Goal: Task Accomplishment & Management: Use online tool/utility

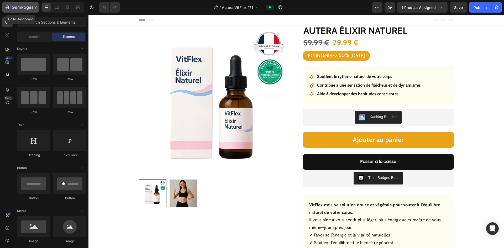
click at [7, 9] on icon "button" at bounding box center [6, 7] width 5 height 5
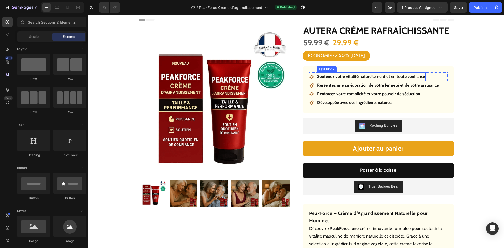
click at [345, 78] on strong "Soutenez votre vitalité naturellement et en toute confiance" at bounding box center [371, 76] width 108 height 5
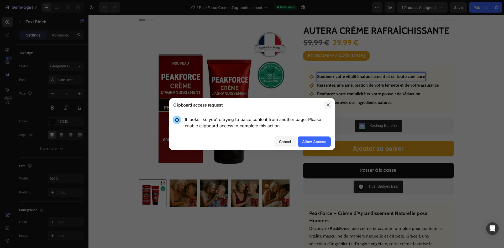
click at [328, 105] on icon "button" at bounding box center [328, 105] width 4 height 4
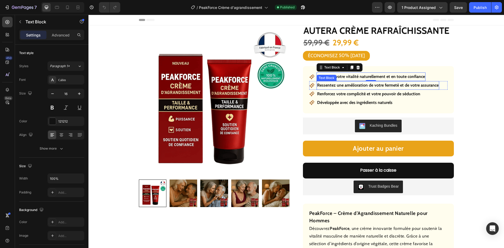
click at [413, 86] on p "Ressentez une amélioration de votre fermeté et de votre assurance" at bounding box center [377, 86] width 121 height 8
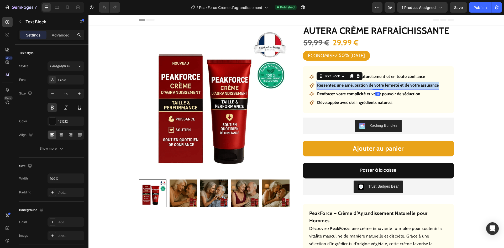
click at [413, 86] on p "Ressentez une amélioration de votre fermeté et de votre assurance" at bounding box center [377, 86] width 121 height 8
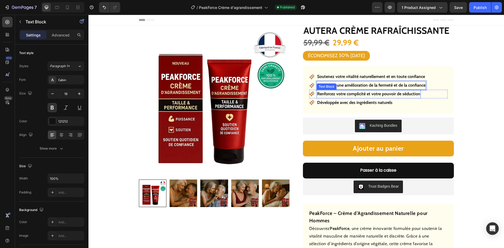
click at [347, 95] on p "Renforcez votre complicité et votre pouvoir de séduction" at bounding box center [368, 94] width 103 height 8
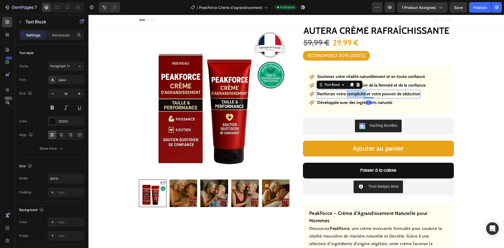
click at [347, 95] on p "Renforcez votre complicité et votre pouvoir de séduction" at bounding box center [368, 94] width 103 height 8
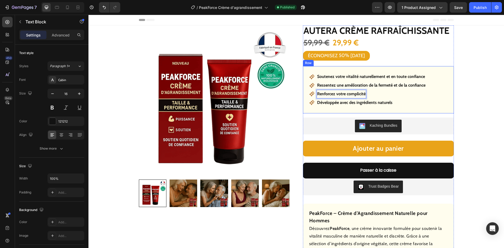
click at [346, 103] on p "Développée avec des ingrédients naturels" at bounding box center [354, 103] width 75 height 8
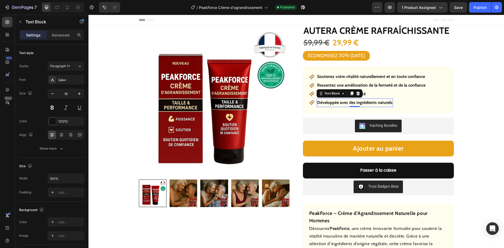
click at [346, 103] on p "Développée avec des ingrédients naturels" at bounding box center [354, 103] width 75 height 8
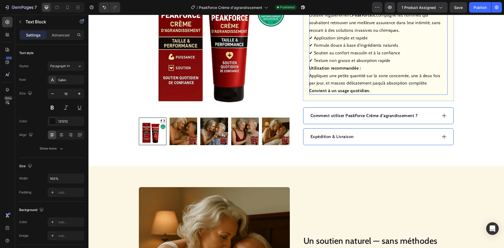
scroll to position [262, 0]
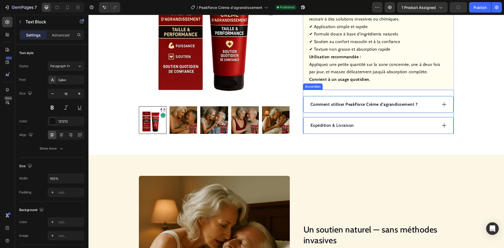
click at [365, 105] on strong "Comment utiliser PeakForce Crème d’agrandissement ?" at bounding box center [363, 104] width 107 height 5
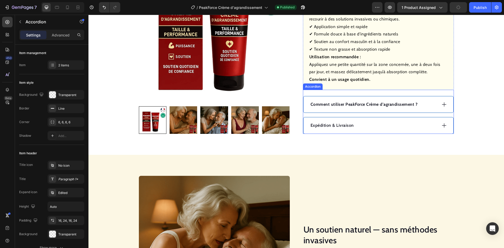
click at [365, 105] on strong "Comment utiliser PeakForce Crème d’agrandissement ?" at bounding box center [363, 104] width 107 height 5
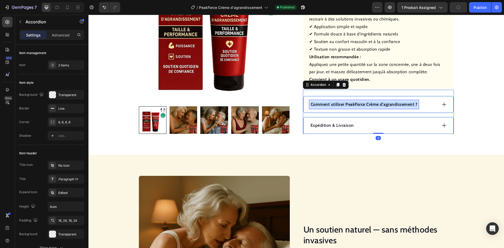
click at [365, 105] on strong "Comment utiliser PeakForce Crème d’agrandissement ?" at bounding box center [363, 104] width 107 height 5
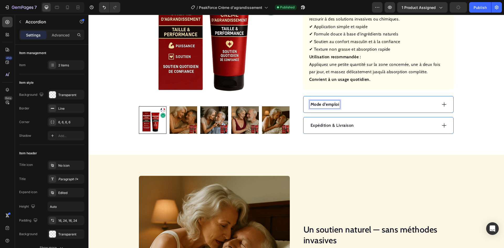
click at [390, 103] on div "Mode d’emploi" at bounding box center [373, 104] width 127 height 8
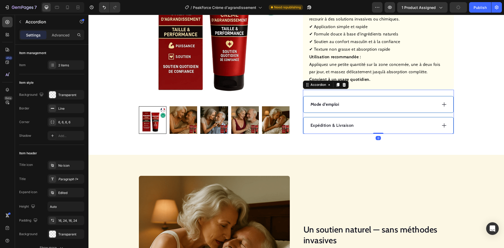
click at [390, 103] on div "Mode d’emploi" at bounding box center [373, 104] width 127 height 8
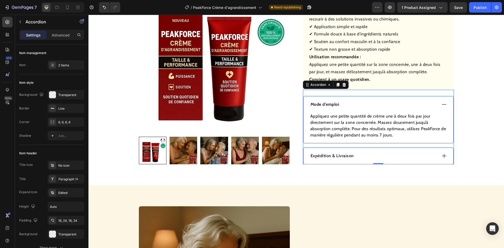
click at [353, 128] on p "Appliquez une petite quantité de crème une à deux fois par jour directement sur…" at bounding box center [378, 125] width 136 height 25
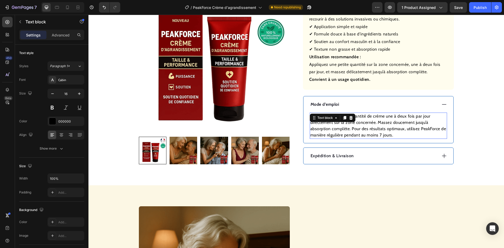
click at [353, 128] on p "Appliquez une petite quantité de crème une à deux fois par jour directement sur…" at bounding box center [378, 125] width 136 height 25
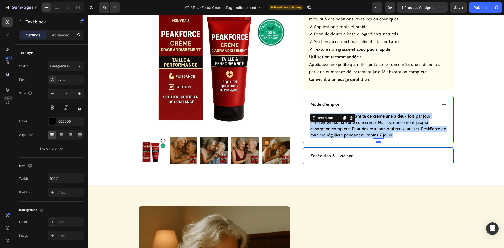
click at [353, 128] on p "Appliquez une petite quantité de crème une à deux fois par jour directement sur…" at bounding box center [378, 125] width 136 height 25
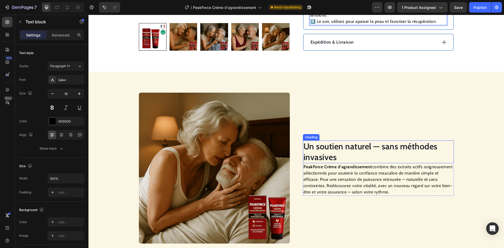
scroll to position [446, 0]
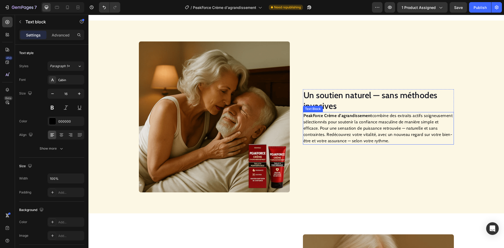
click at [342, 100] on h2 "Un soutien naturel — sans méthodes invasives" at bounding box center [378, 100] width 151 height 23
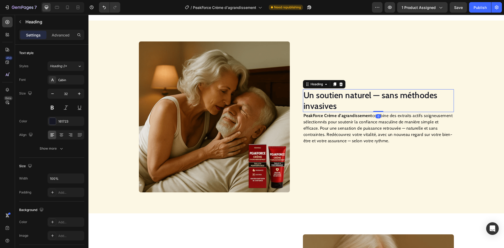
click at [342, 100] on h2 "Un soutien naturel — sans méthodes invasives" at bounding box center [378, 100] width 151 height 23
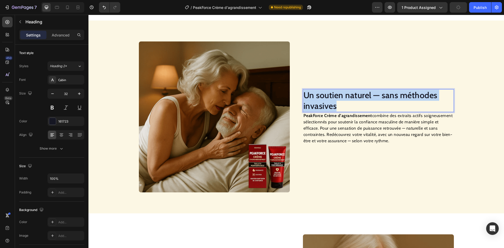
click at [342, 100] on p "Un soutien naturel — sans méthodes invasives" at bounding box center [378, 101] width 150 height 22
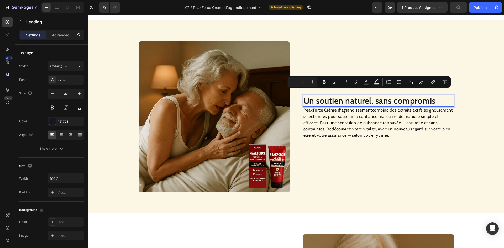
scroll to position [451, 0]
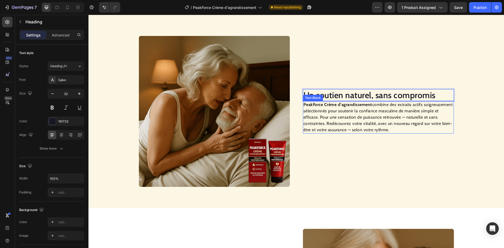
click at [348, 125] on p "PeakForce Crème d’agrandissement combine des extraits actifs soigneusement séle…" at bounding box center [378, 117] width 150 height 31
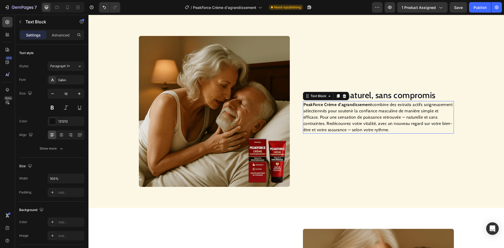
click at [348, 125] on p "PeakForce Crème d’agrandissement combine des extraits actifs soigneusement séle…" at bounding box center [378, 117] width 150 height 31
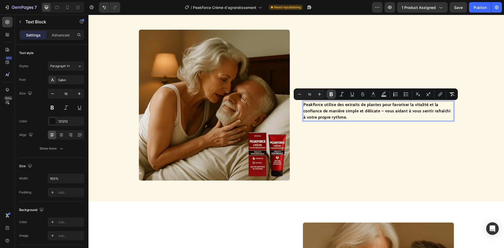
click at [329, 94] on icon "Editor contextual toolbar" at bounding box center [330, 94] width 5 height 5
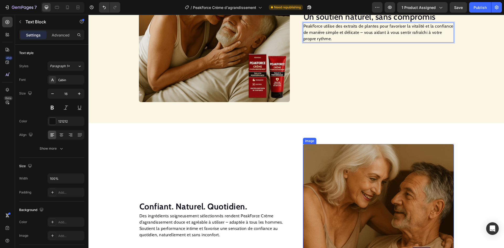
scroll to position [563, 0]
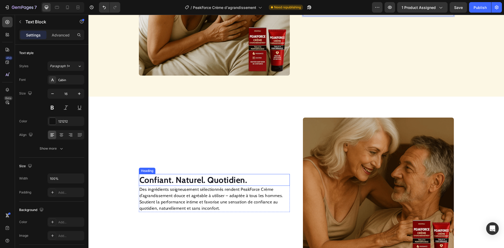
click at [196, 178] on strong "Confiant. Naturel. Quotidien." at bounding box center [193, 180] width 108 height 10
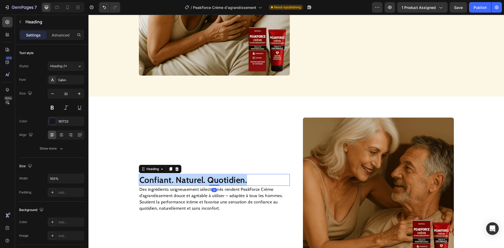
click at [196, 178] on strong "Confiant. Naturel. Quotidien." at bounding box center [193, 180] width 108 height 10
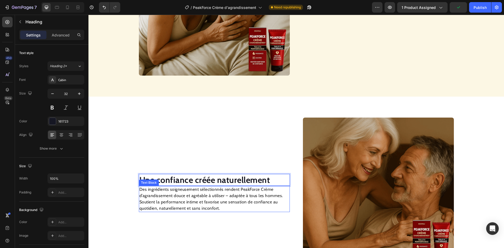
click at [230, 204] on p "Des ingrédients soigneusement sélectionnés rendent PeakForce Crème d’agrandisse…" at bounding box center [214, 198] width 150 height 25
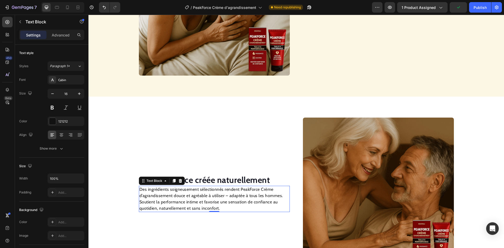
click at [230, 204] on p "Des ingrédients soigneusement sélectionnés rendent PeakForce Crème d’agrandisse…" at bounding box center [214, 198] width 150 height 25
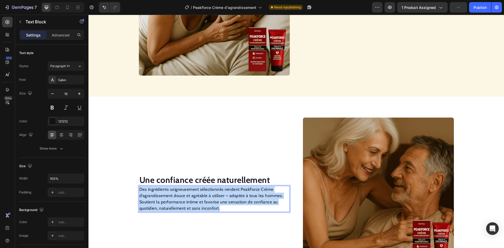
click at [230, 204] on p "Des ingrédients soigneusement sélectionnés rendent PeakForce Crème d’agrandisse…" at bounding box center [214, 198] width 150 height 25
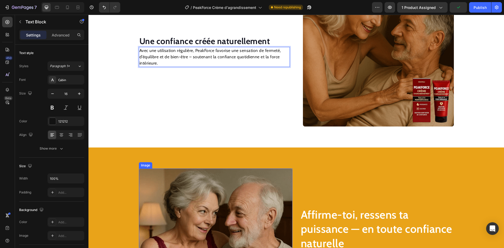
scroll to position [776, 0]
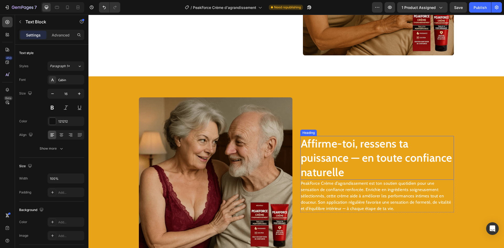
click at [334, 156] on h2 "Affirme-toi, ressens ta puissance — en toute confiance naturelle" at bounding box center [376, 158] width 153 height 44
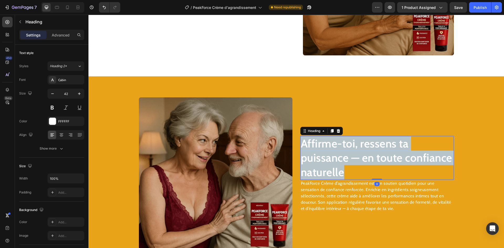
click at [334, 155] on p "Affirme-toi, ressens ta puissance — en toute confiance naturelle" at bounding box center [377, 157] width 152 height 43
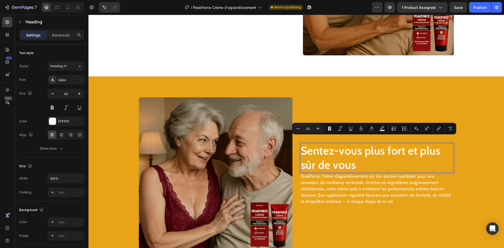
scroll to position [783, 0]
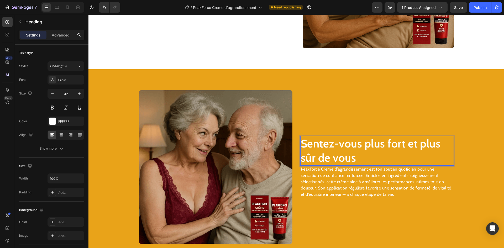
click at [340, 164] on p "Sentez-vous plus fort et plus sûr de vous" at bounding box center [377, 150] width 152 height 29
click at [336, 174] on p "PeakForce Crème d’agrandissement est ton soutien quotidien pour une sensation d…" at bounding box center [377, 181] width 152 height 31
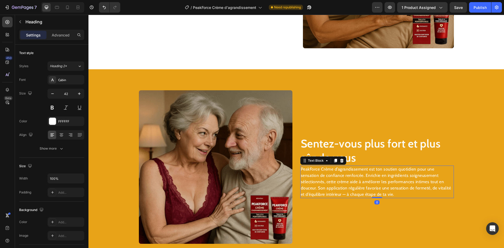
click at [336, 174] on p "PeakForce Crème d’agrandissement est ton soutien quotidien pour une sensation d…" at bounding box center [377, 181] width 152 height 31
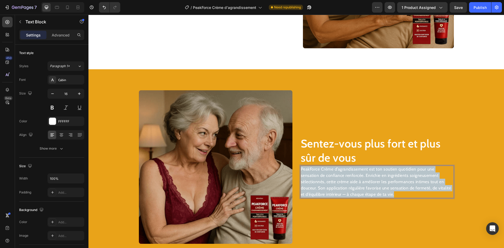
click at [336, 174] on p "PeakForce Crème d’agrandissement est ton soutien quotidien pour une sensation d…" at bounding box center [377, 181] width 152 height 31
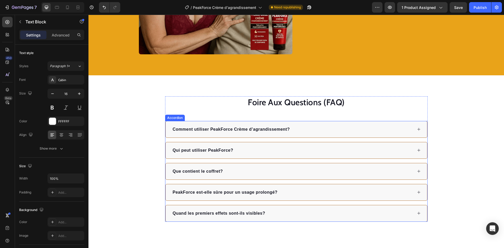
scroll to position [973, 0]
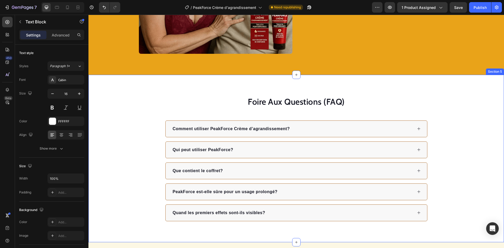
click at [384, 89] on div "Foire Aux Questions (FAQ) Heading Comment utiliser PeakForce Crème d’agrandisse…" at bounding box center [295, 158] width 415 height 167
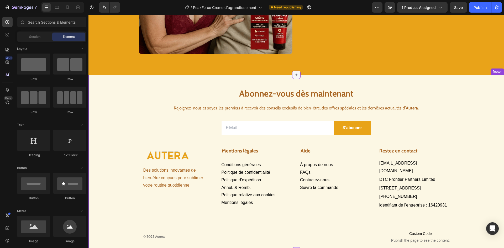
click at [294, 77] on div at bounding box center [296, 75] width 8 height 8
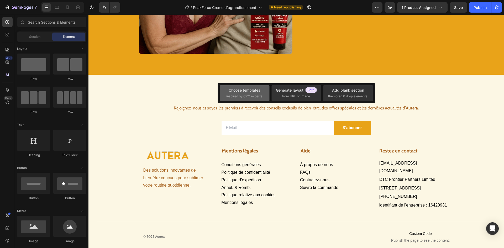
click at [252, 93] on div "Choose templates inspired by CRO experts" at bounding box center [244, 92] width 37 height 11
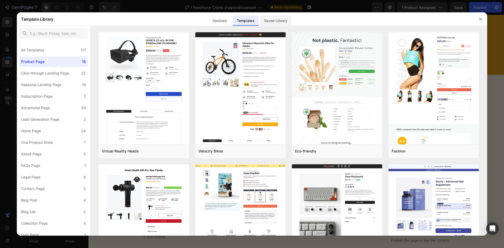
click at [276, 24] on div "Saved Library" at bounding box center [276, 20] width 32 height 10
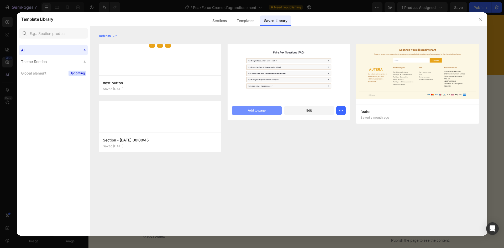
click at [246, 109] on button "Add to page" at bounding box center [257, 110] width 50 height 9
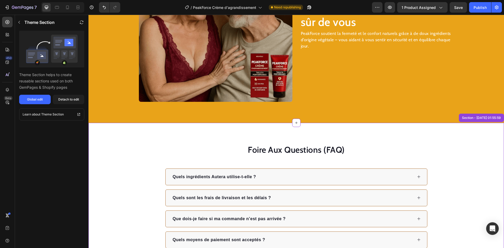
scroll to position [902, 0]
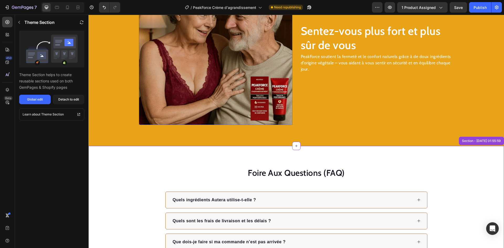
click at [240, 74] on img at bounding box center [215, 47] width 153 height 153
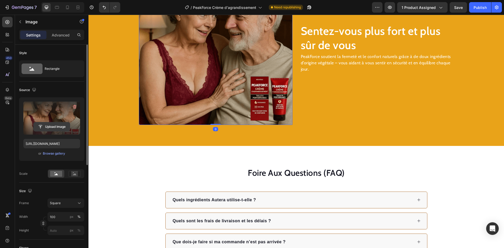
click at [46, 128] on input "file" at bounding box center [52, 126] width 36 height 9
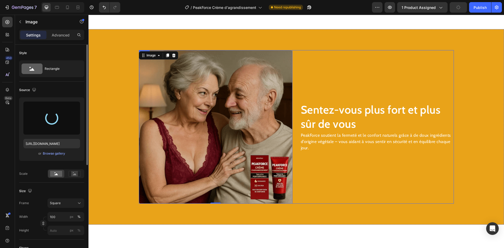
type input "[URL][DOMAIN_NAME]"
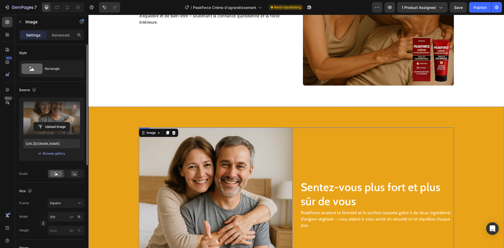
scroll to position [744, 0]
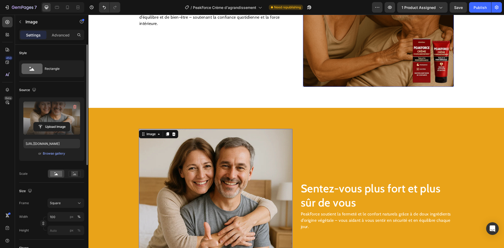
click at [325, 73] on img at bounding box center [378, 11] width 151 height 151
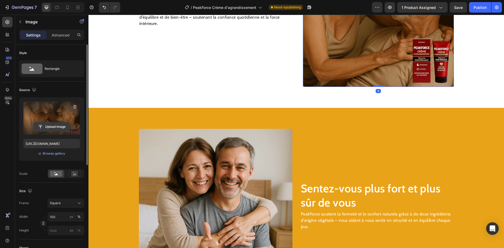
click at [63, 128] on input "file" at bounding box center [52, 126] width 36 height 9
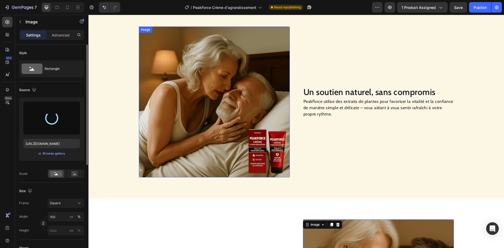
scroll to position [456, 0]
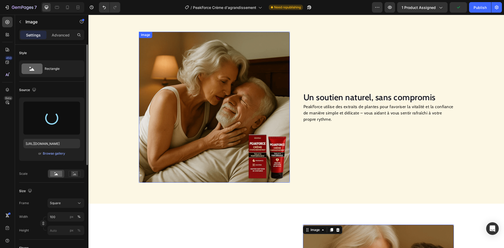
type input "[URL][DOMAIN_NAME]"
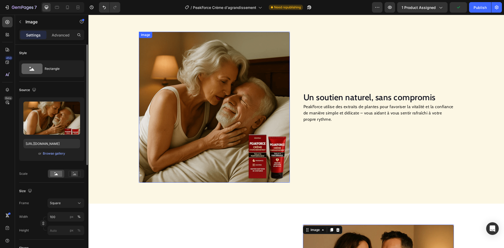
click at [192, 109] on img at bounding box center [214, 107] width 151 height 151
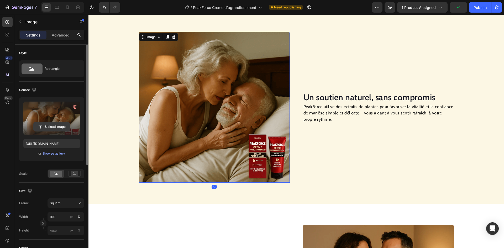
click at [47, 127] on input "file" at bounding box center [52, 126] width 36 height 9
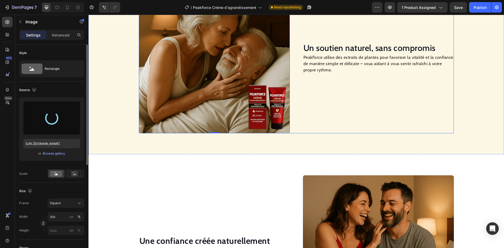
scroll to position [405, 0]
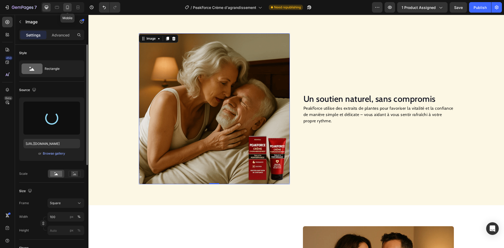
type input "[URL][DOMAIN_NAME]"
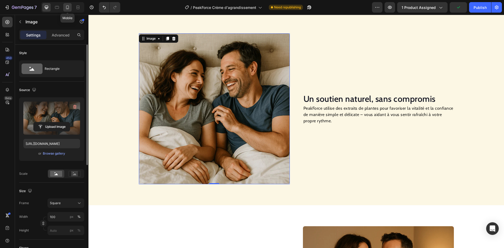
click at [67, 8] on icon at bounding box center [67, 7] width 5 height 5
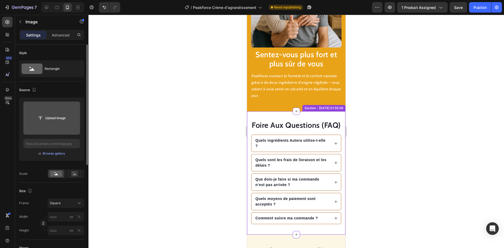
scroll to position [860, 0]
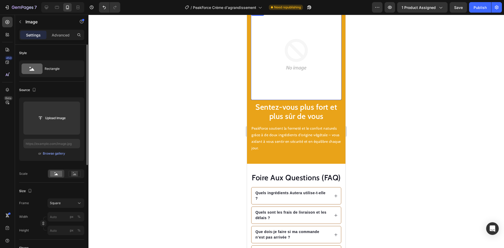
click at [283, 70] on img at bounding box center [296, 54] width 91 height 91
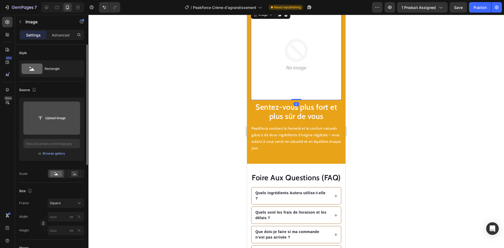
click at [52, 123] on button "Upload Image" at bounding box center [51, 117] width 37 height 9
click at [54, 119] on input "file" at bounding box center [52, 118] width 36 height 9
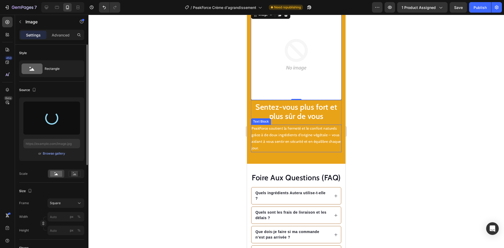
type input "[URL][DOMAIN_NAME]"
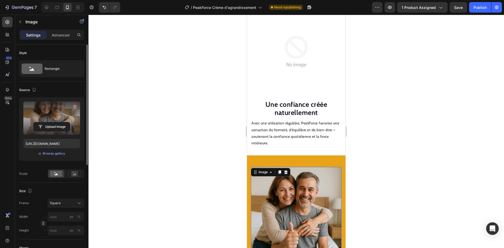
scroll to position [677, 0]
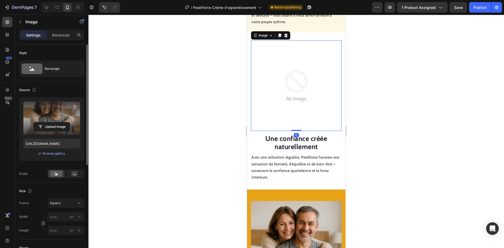
click at [291, 88] on img at bounding box center [296, 85] width 91 height 91
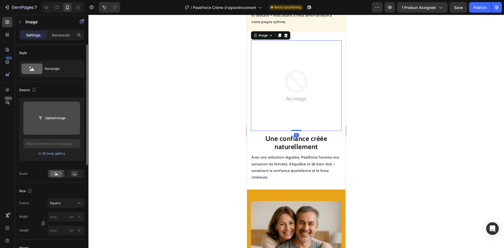
click at [66, 121] on input "file" at bounding box center [52, 118] width 36 height 9
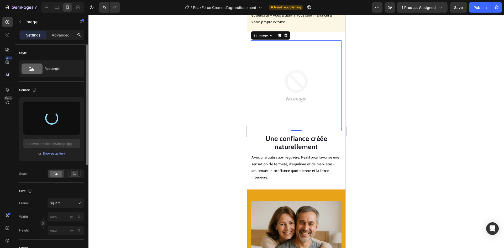
type input "[URL][DOMAIN_NAME]"
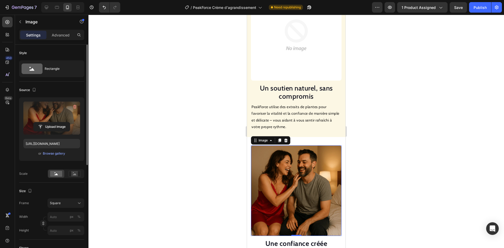
scroll to position [546, 0]
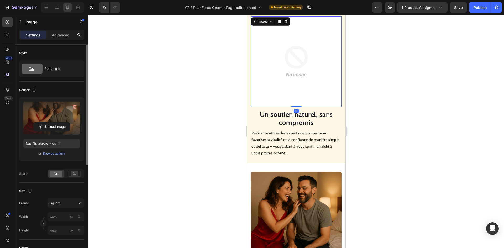
click at [306, 80] on img at bounding box center [296, 61] width 91 height 91
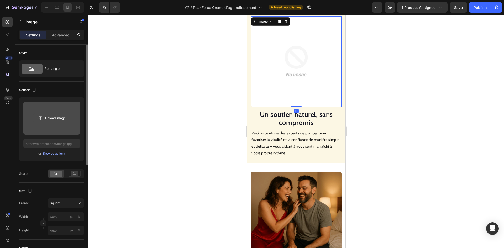
click at [60, 121] on input "file" at bounding box center [52, 118] width 36 height 9
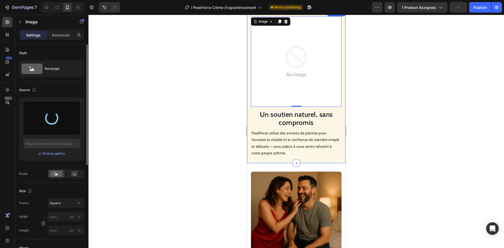
type input "[URL][DOMAIN_NAME]"
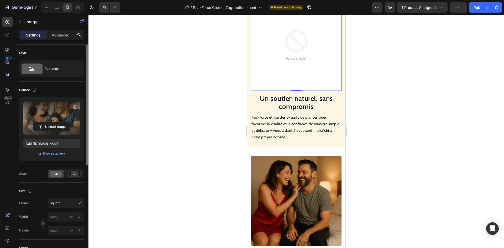
scroll to position [442, 0]
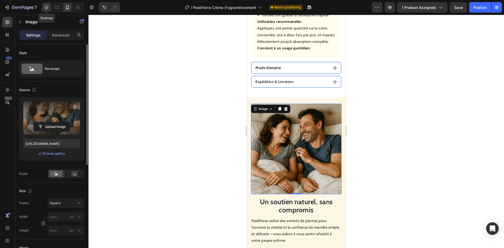
click at [49, 8] on icon at bounding box center [46, 7] width 5 height 5
type input "100"
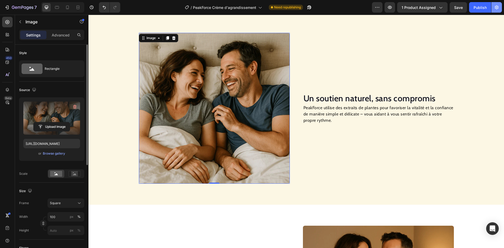
scroll to position [405, 0]
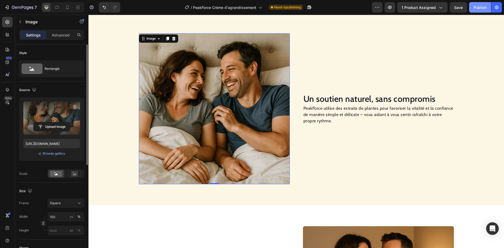
click at [480, 6] on div "Publish" at bounding box center [479, 8] width 13 height 6
